Goal: Information Seeking & Learning: Understand process/instructions

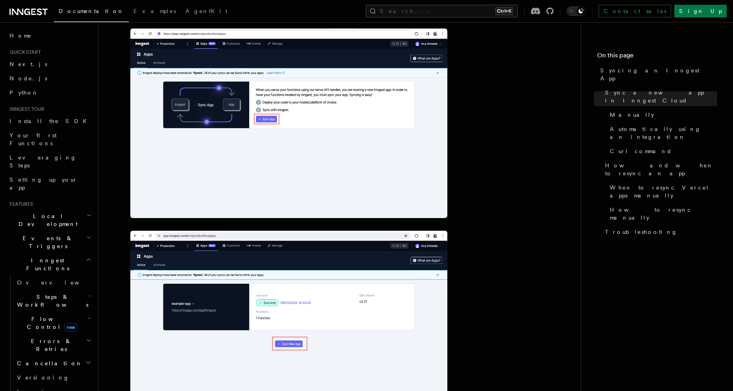
scroll to position [119, 0]
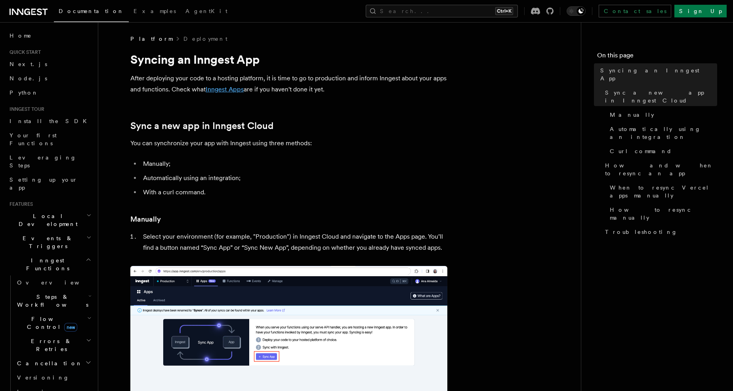
click at [221, 87] on link "Inngest Apps" at bounding box center [225, 90] width 38 height 8
drag, startPoint x: 287, startPoint y: 120, endPoint x: 212, endPoint y: 130, distance: 75.4
click at [212, 130] on h2 "Sync a new app in Inngest Cloud" at bounding box center [288, 125] width 317 height 11
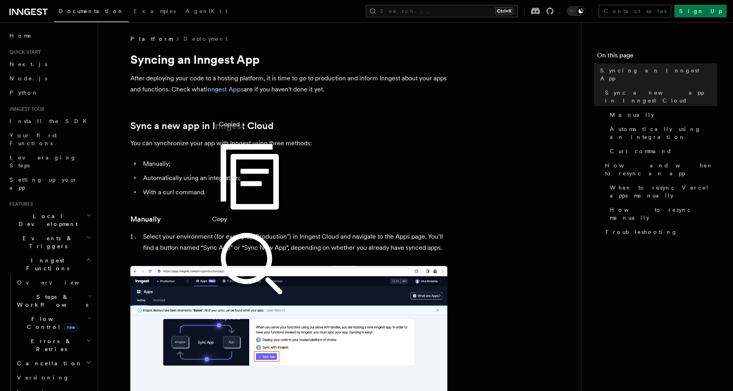
drag, startPoint x: 212, startPoint y: 130, endPoint x: 223, endPoint y: 144, distance: 18.4
click at [223, 144] on div "Copy" at bounding box center [251, 179] width 79 height 89
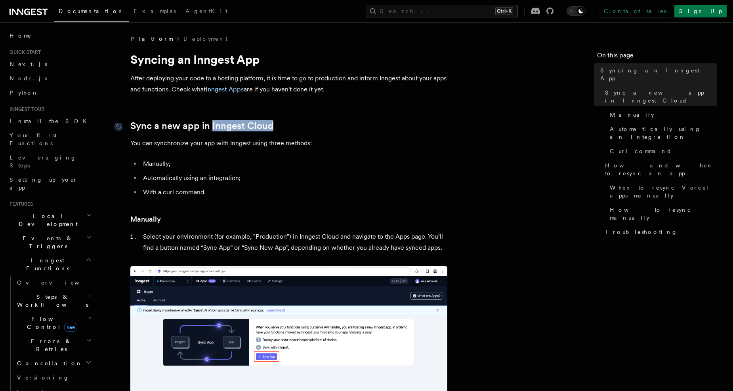
drag, startPoint x: 304, startPoint y: 120, endPoint x: 213, endPoint y: 126, distance: 91.7
click at [213, 126] on h2 "Sync a new app in Inngest Cloud" at bounding box center [288, 125] width 317 height 11
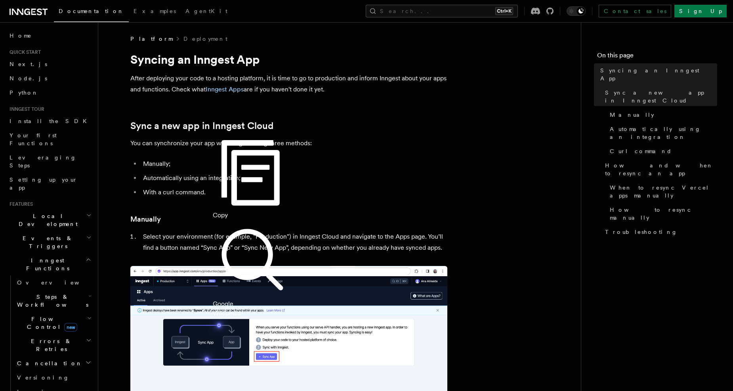
drag, startPoint x: 213, startPoint y: 126, endPoint x: 252, endPoint y: 137, distance: 40.6
click at [252, 300] on div "Google" at bounding box center [252, 305] width 79 height 10
